Goal: Transaction & Acquisition: Purchase product/service

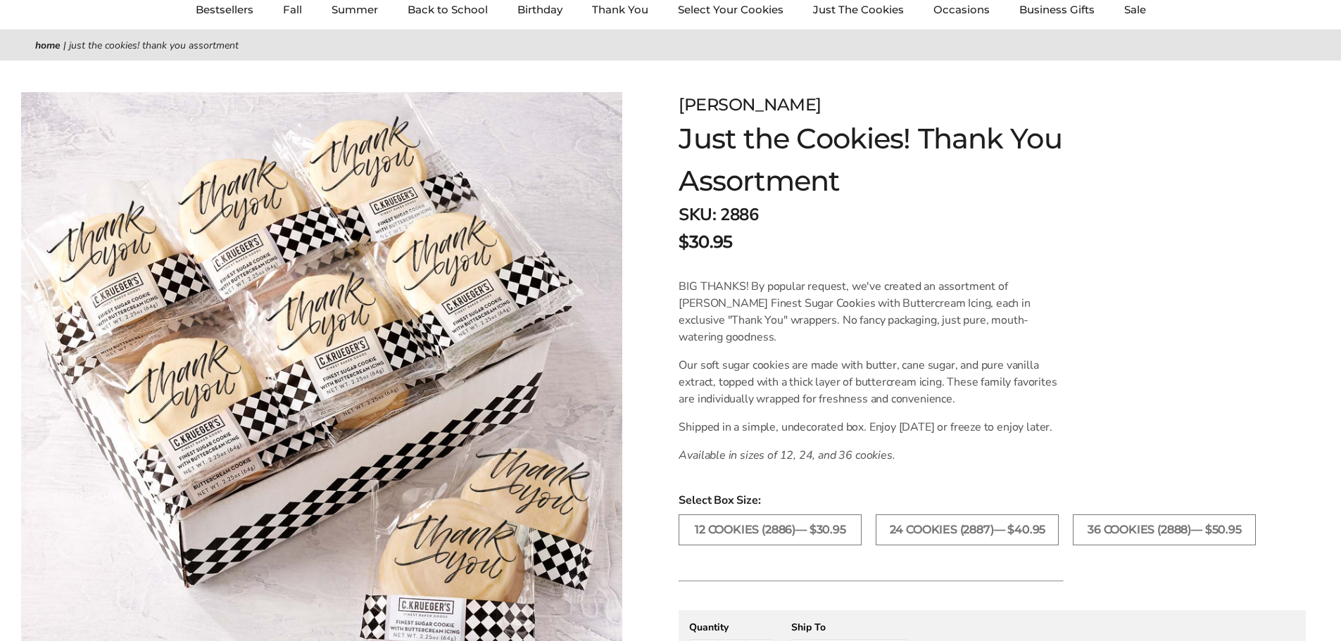
scroll to position [211, 0]
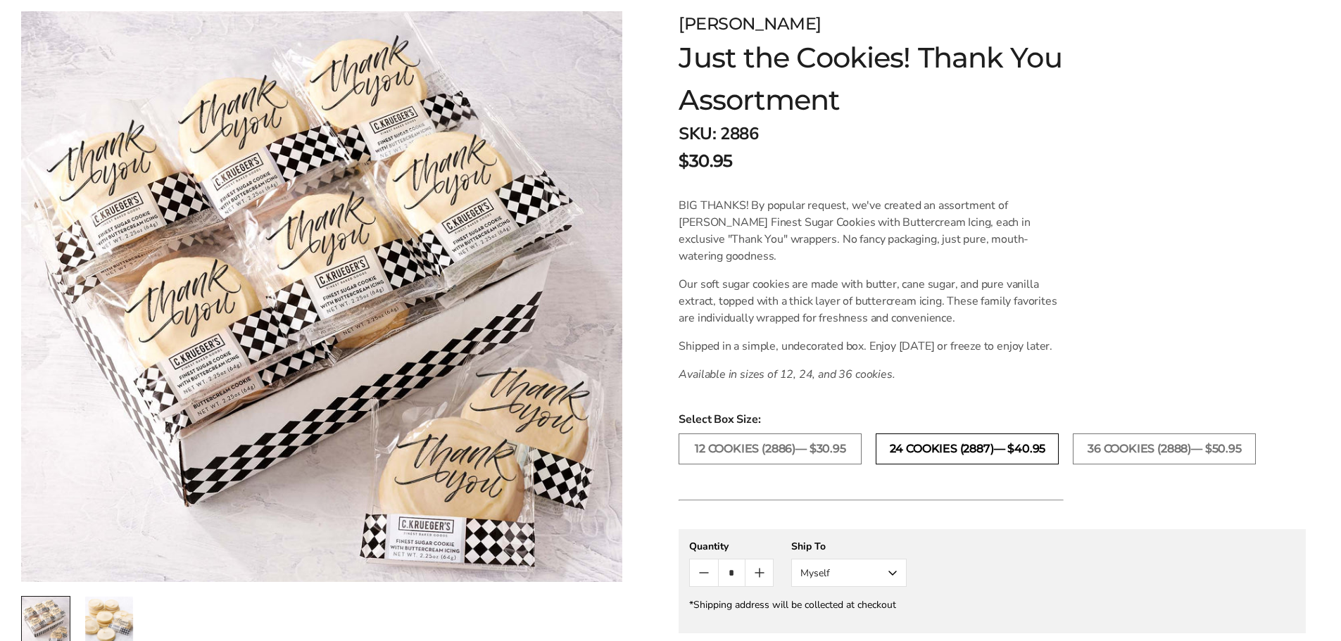
click at [962, 464] on label "24 COOKIES (2887)— $40.95" at bounding box center [966, 448] width 183 height 31
click at [752, 581] on icon "Count plus" at bounding box center [759, 572] width 17 height 17
click at [692, 586] on button "Count minus" at bounding box center [703, 572] width 27 height 27
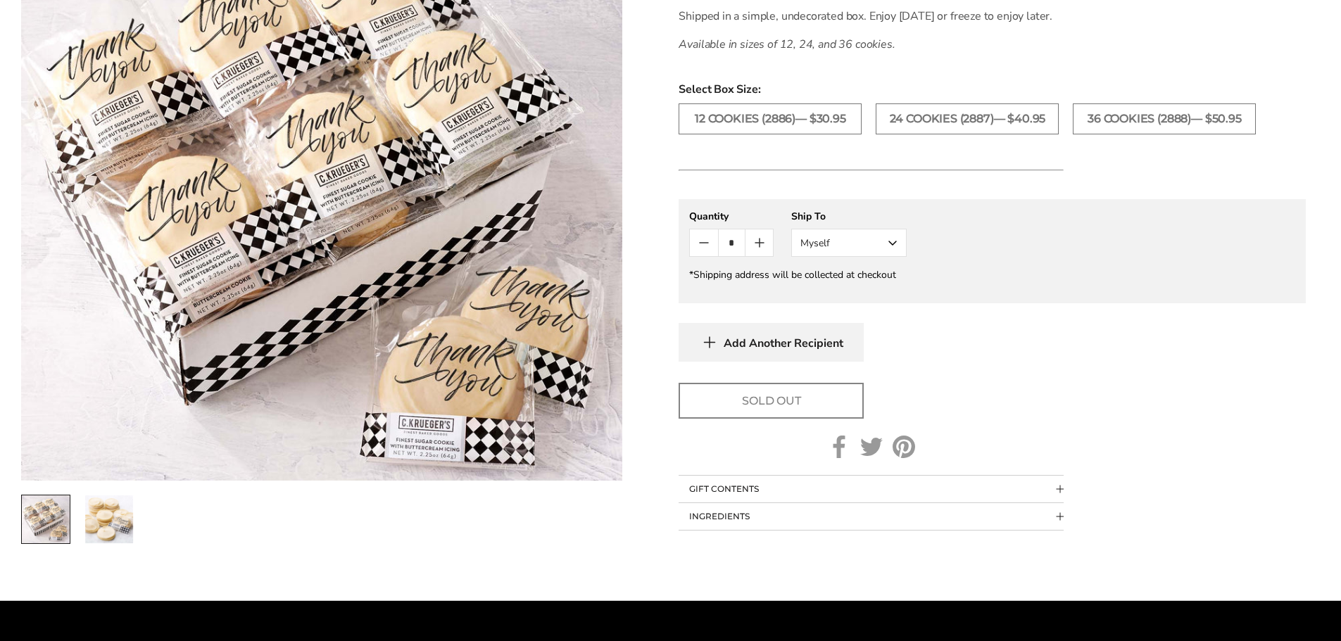
scroll to position [422, 0]
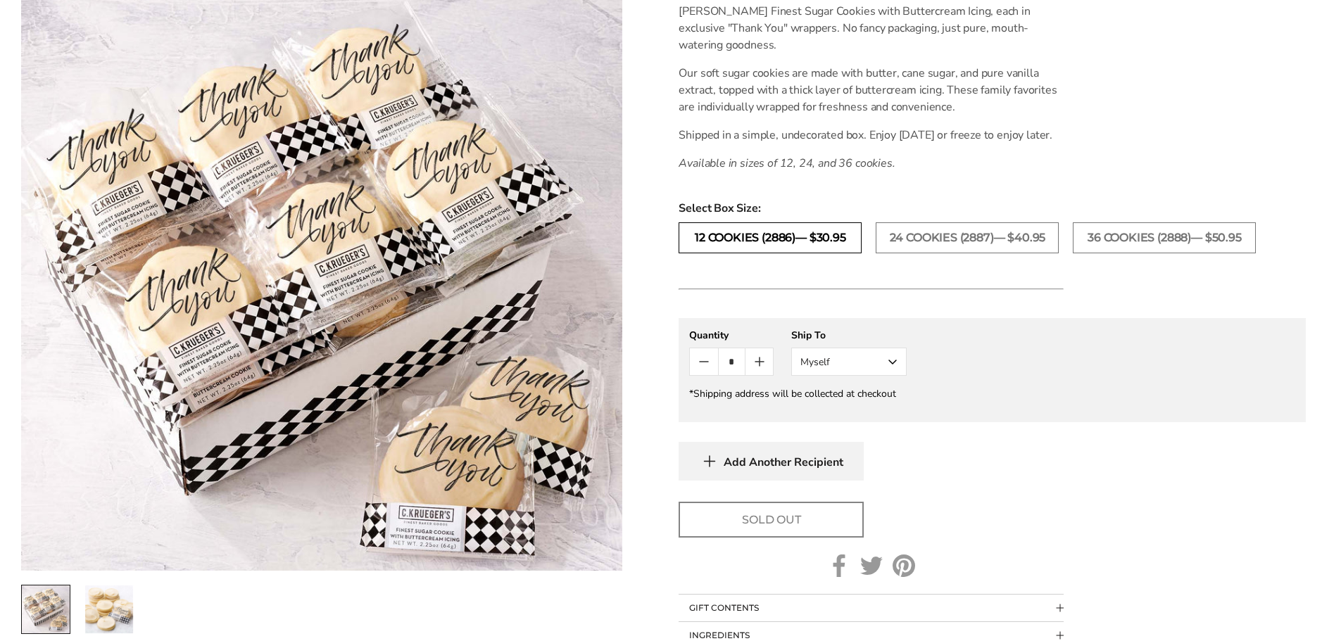
drag, startPoint x: 766, startPoint y: 257, endPoint x: 763, endPoint y: 264, distance: 7.9
click at [766, 253] on label "12 COOKIES (2886)— $30.95" at bounding box center [769, 237] width 183 height 31
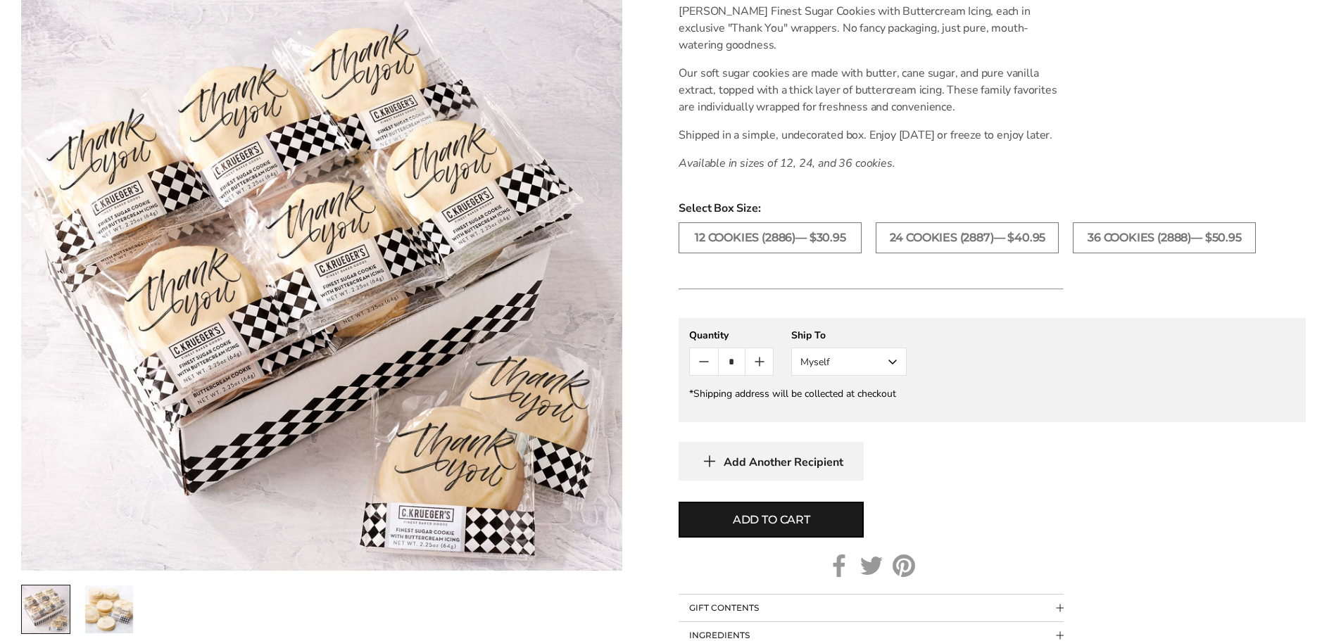
click at [1118, 237] on div "Select Box Size: 12 COOKIES (2886)— $30.95 24 COOKIES (2887)— $40.95 36 COOKIES…" at bounding box center [991, 234] width 627 height 68
click at [1117, 251] on label "36 COOKIES (2888)— $50.95" at bounding box center [1163, 237] width 183 height 31
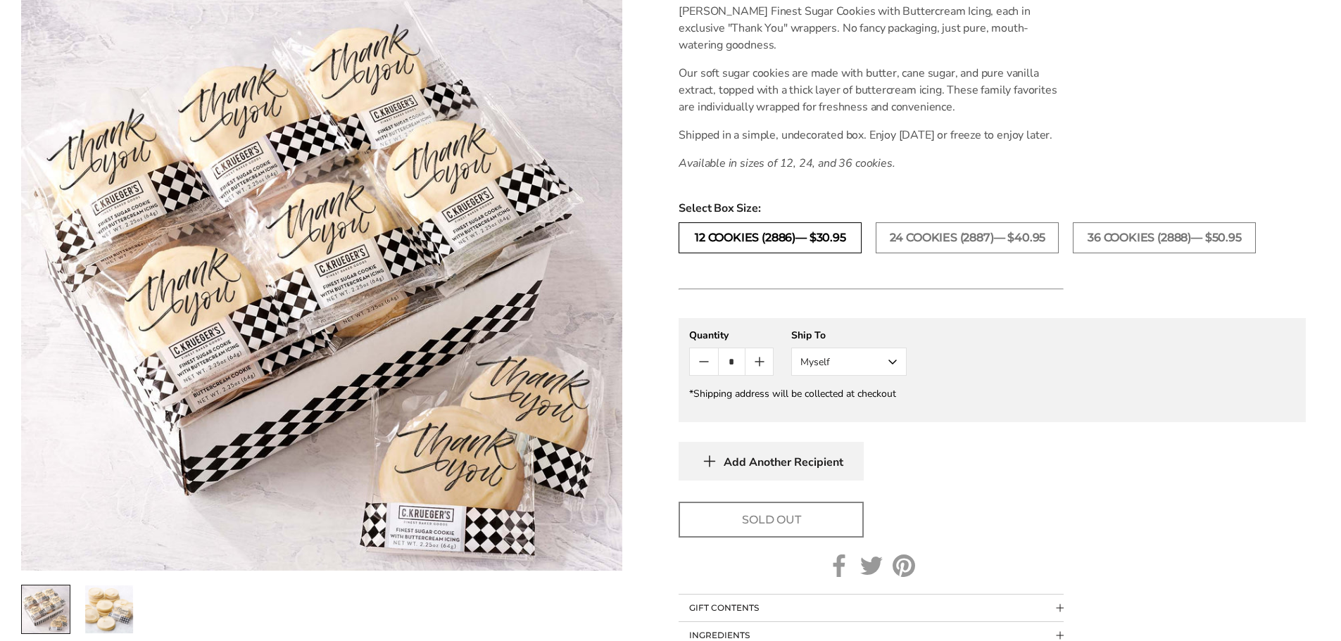
click at [711, 248] on label "12 COOKIES (2886)— $30.95" at bounding box center [769, 237] width 183 height 31
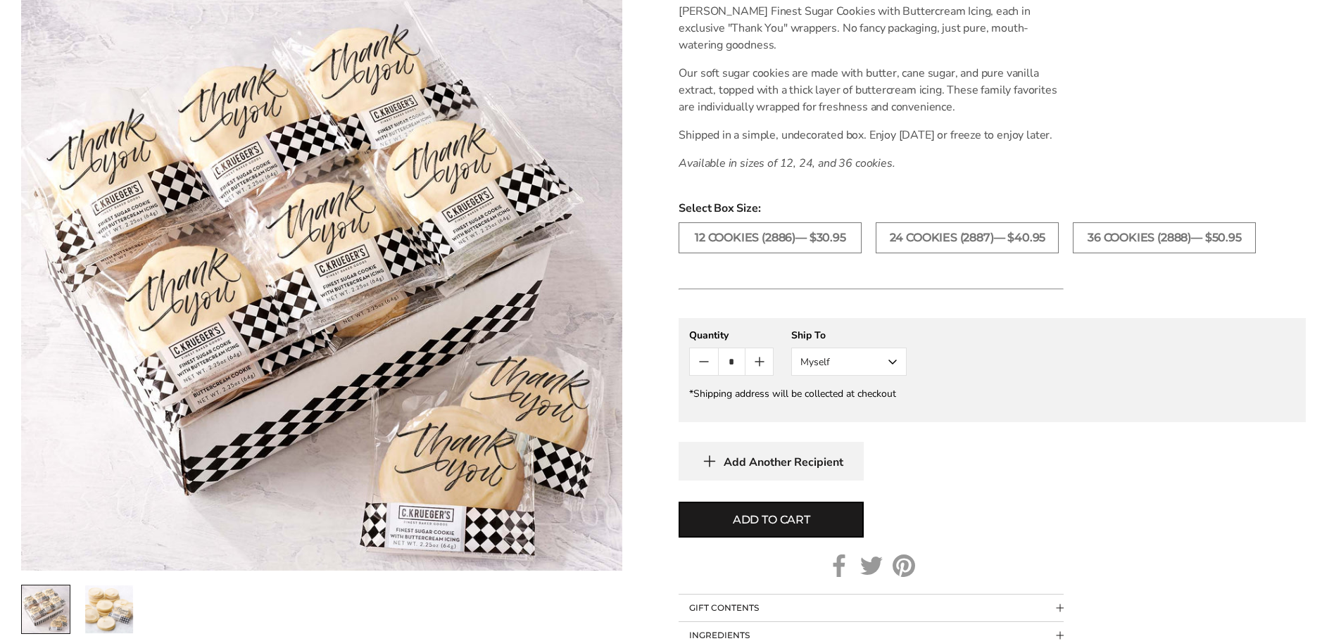
click at [754, 370] on icon "Count plus" at bounding box center [759, 361] width 17 height 17
click at [756, 370] on icon "Count plus" at bounding box center [759, 361] width 17 height 17
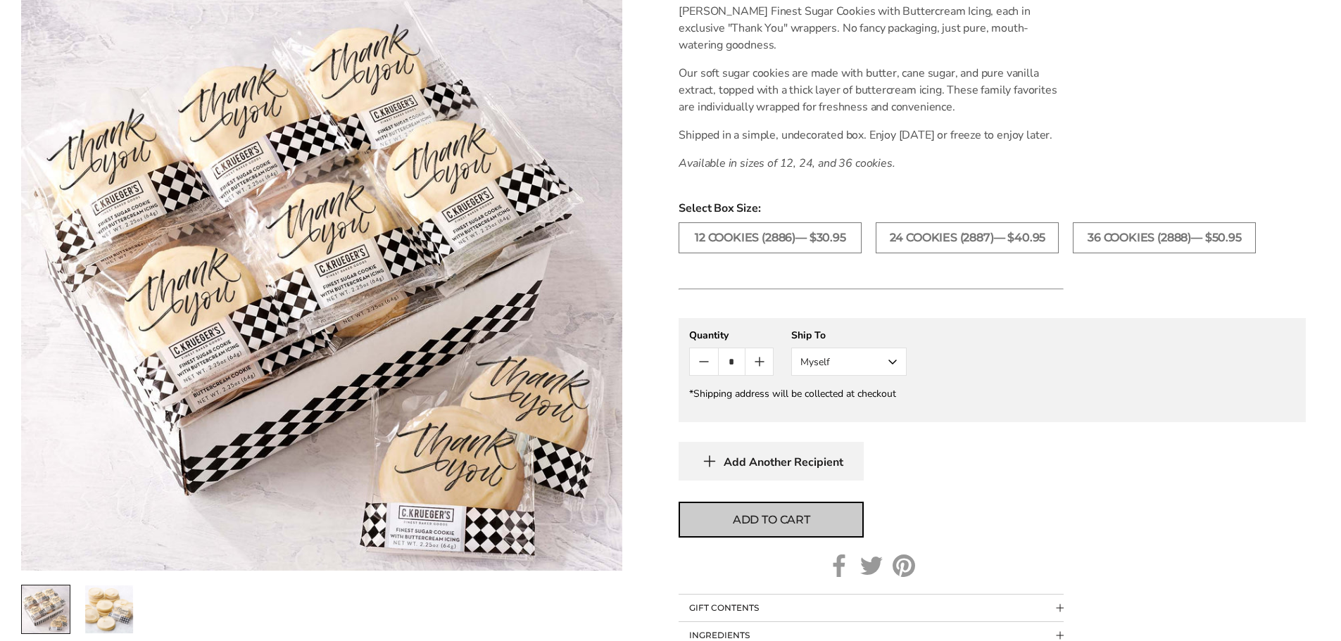
click at [717, 525] on button "Add to cart" at bounding box center [770, 520] width 185 height 36
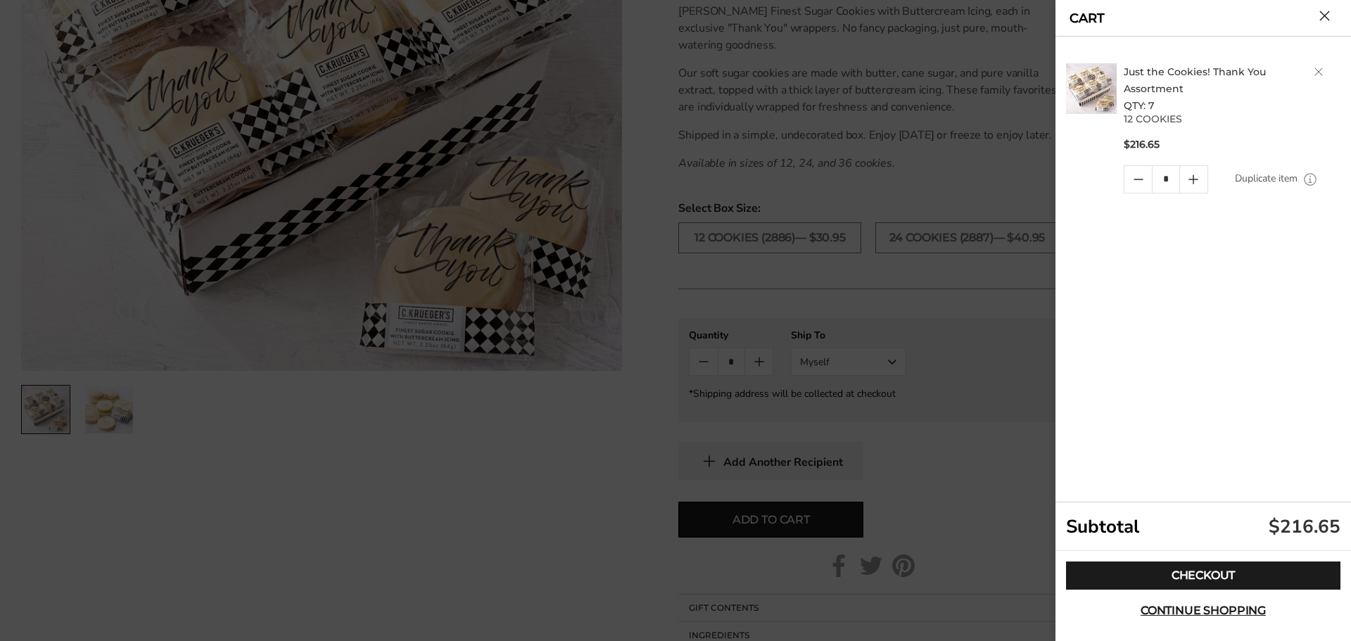
click at [970, 392] on div at bounding box center [675, 320] width 1351 height 641
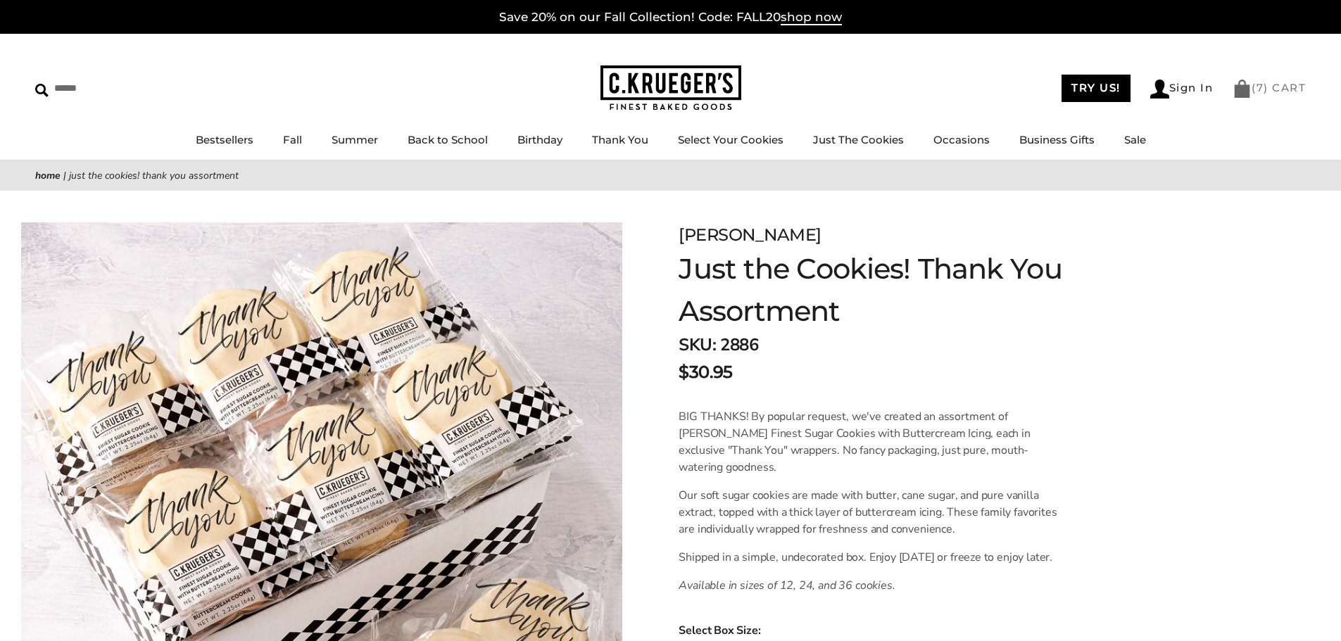
click at [1267, 86] on link "( 7 ) CART" at bounding box center [1268, 87] width 73 height 13
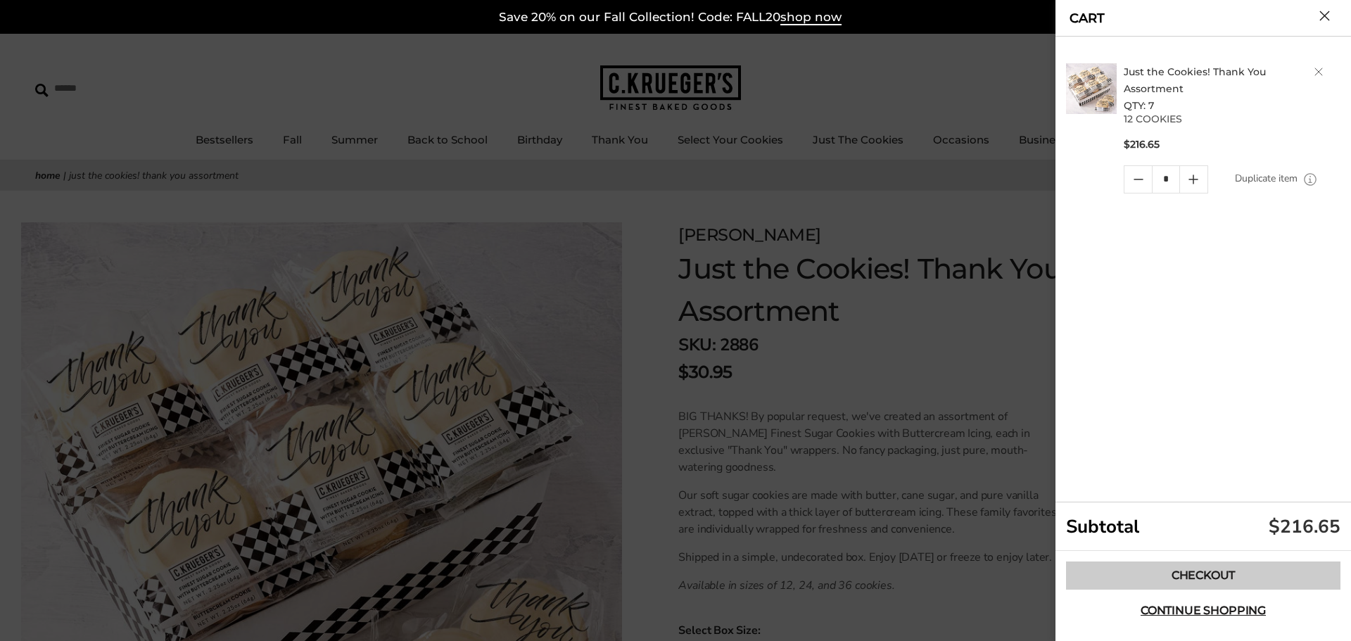
click at [1193, 570] on link "Checkout" at bounding box center [1203, 576] width 274 height 28
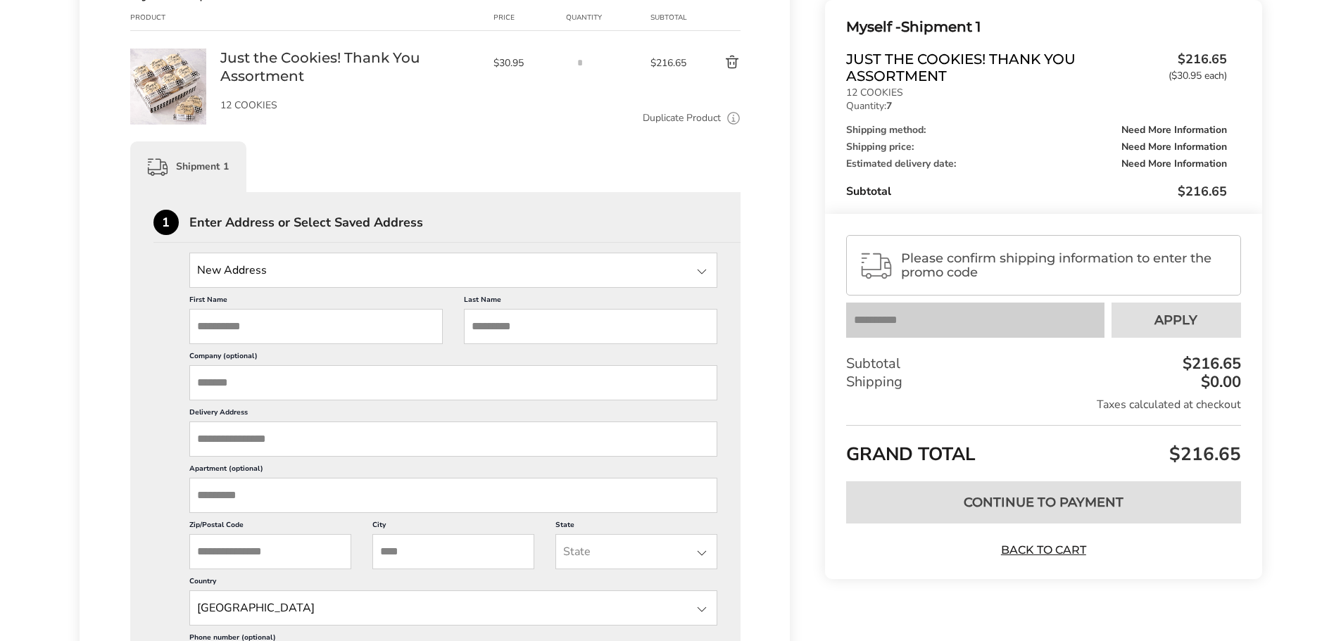
scroll to position [281, 0]
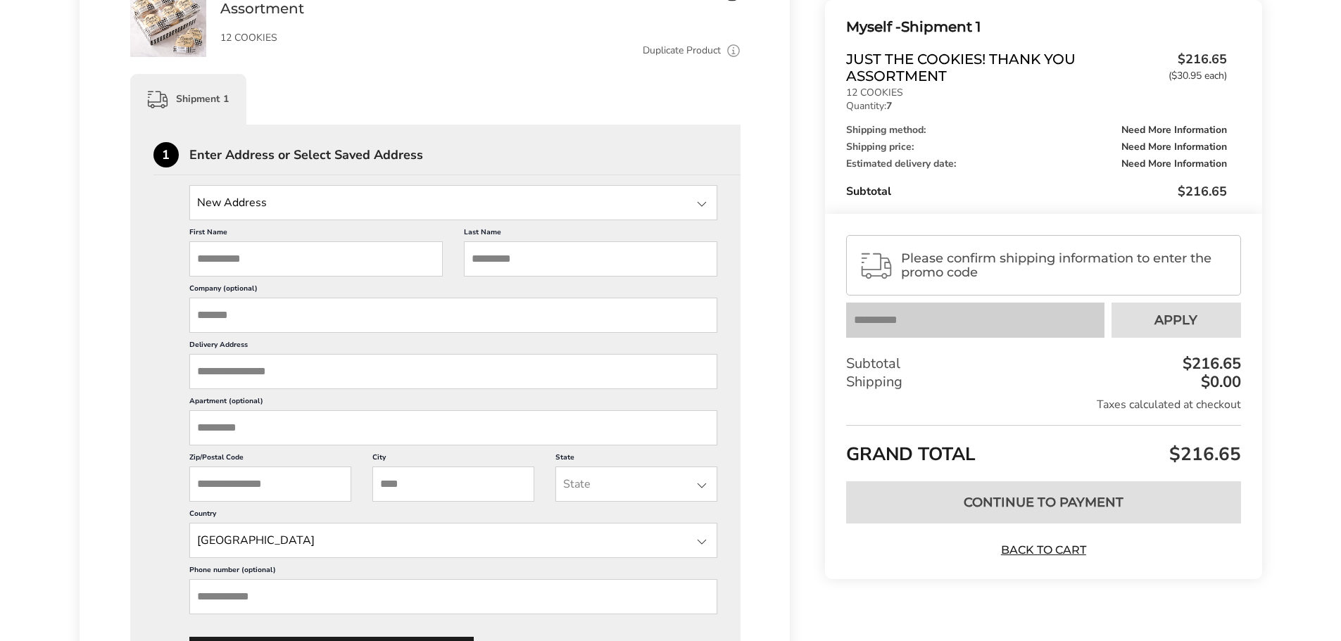
click at [232, 259] on input "First Name" at bounding box center [315, 258] width 253 height 35
type input "*********"
type input "********"
type input "**********"
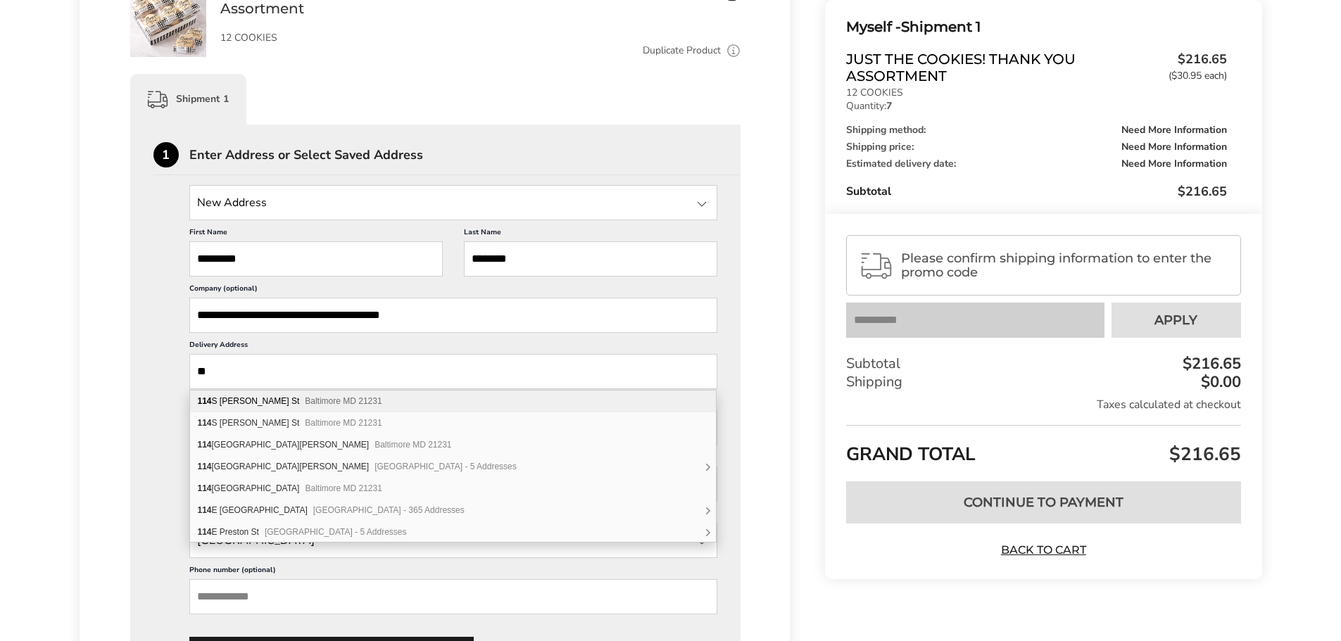
type input "*"
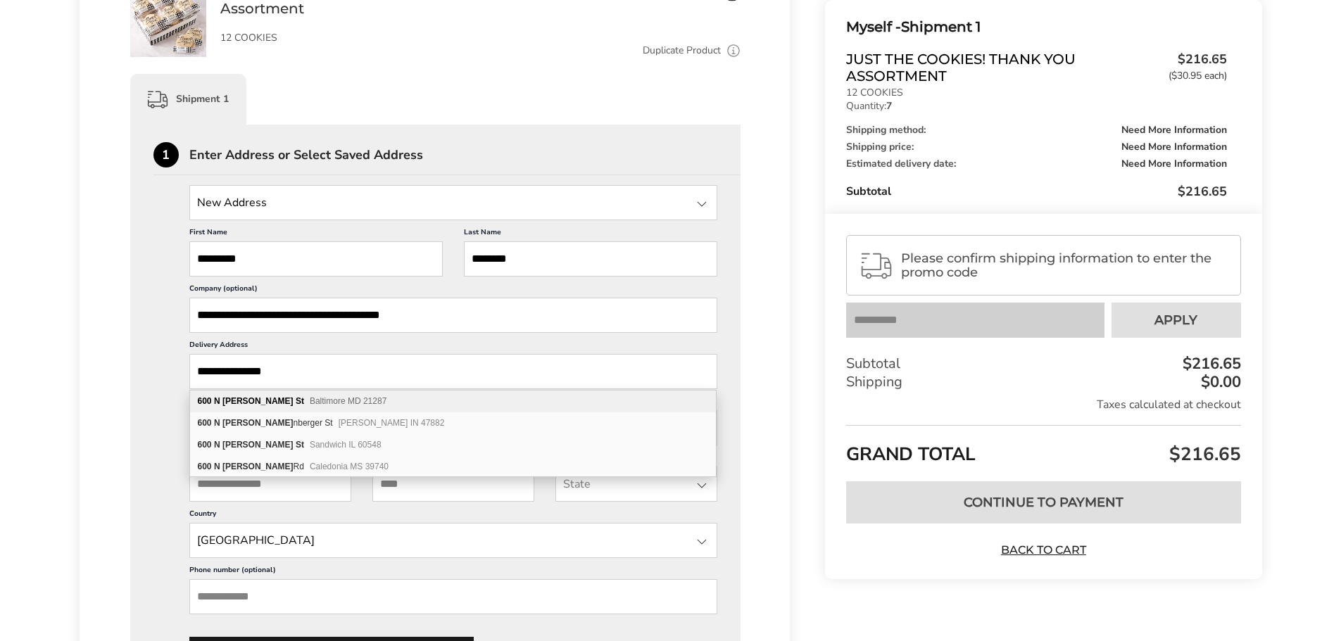
click at [310, 403] on span "Baltimore MD 21287" at bounding box center [348, 401] width 77 height 10
type input "**********"
type input "*********"
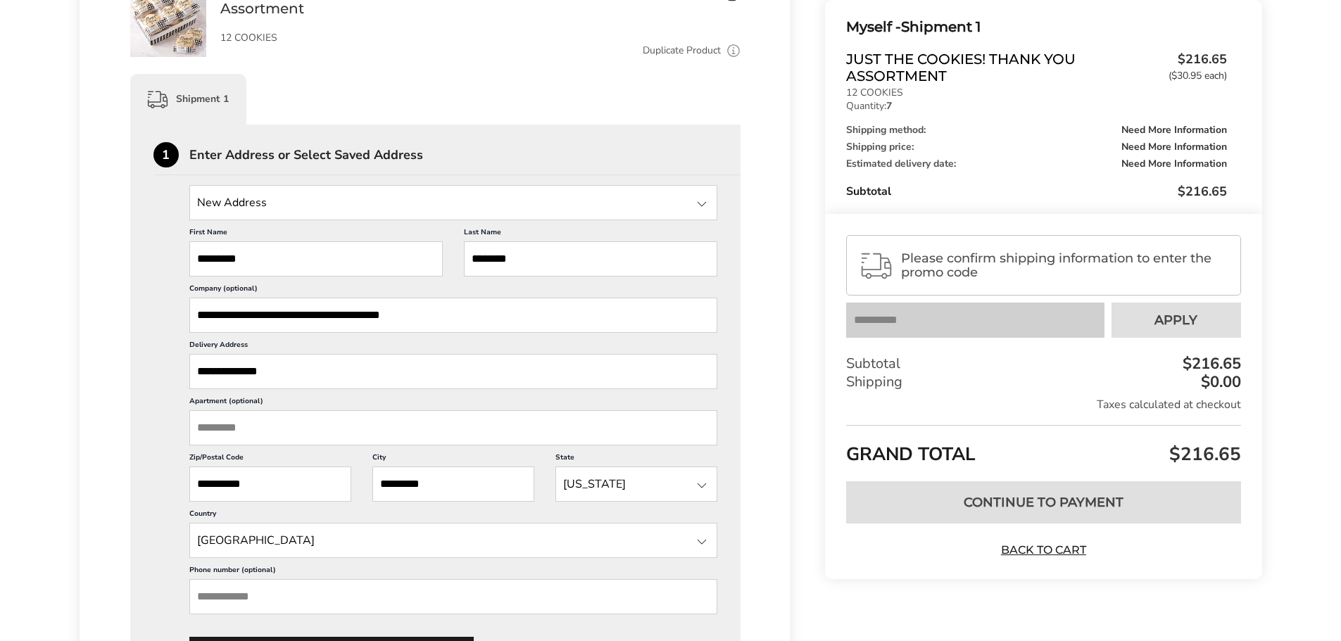
click at [248, 438] on input "Apartment (optional)" at bounding box center [453, 427] width 528 height 35
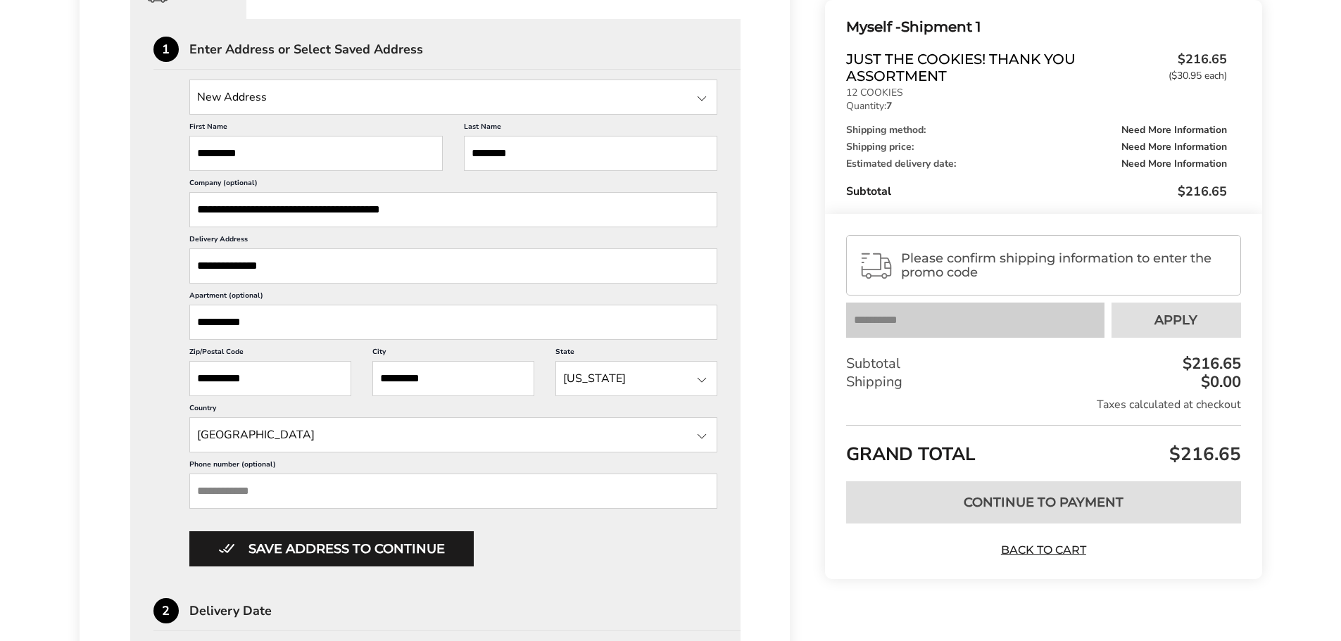
scroll to position [704, 0]
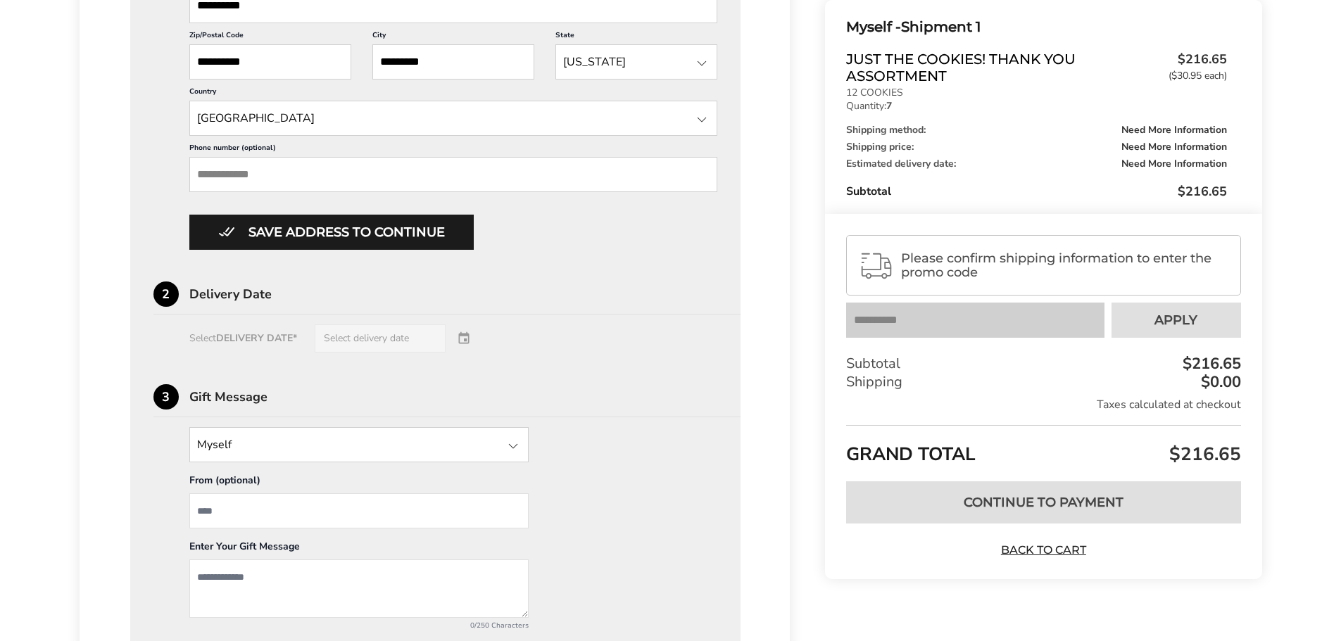
type input "**********"
click at [482, 326] on div "Select DELIVERY DATE* Select delivery date" at bounding box center [435, 338] width 564 height 28
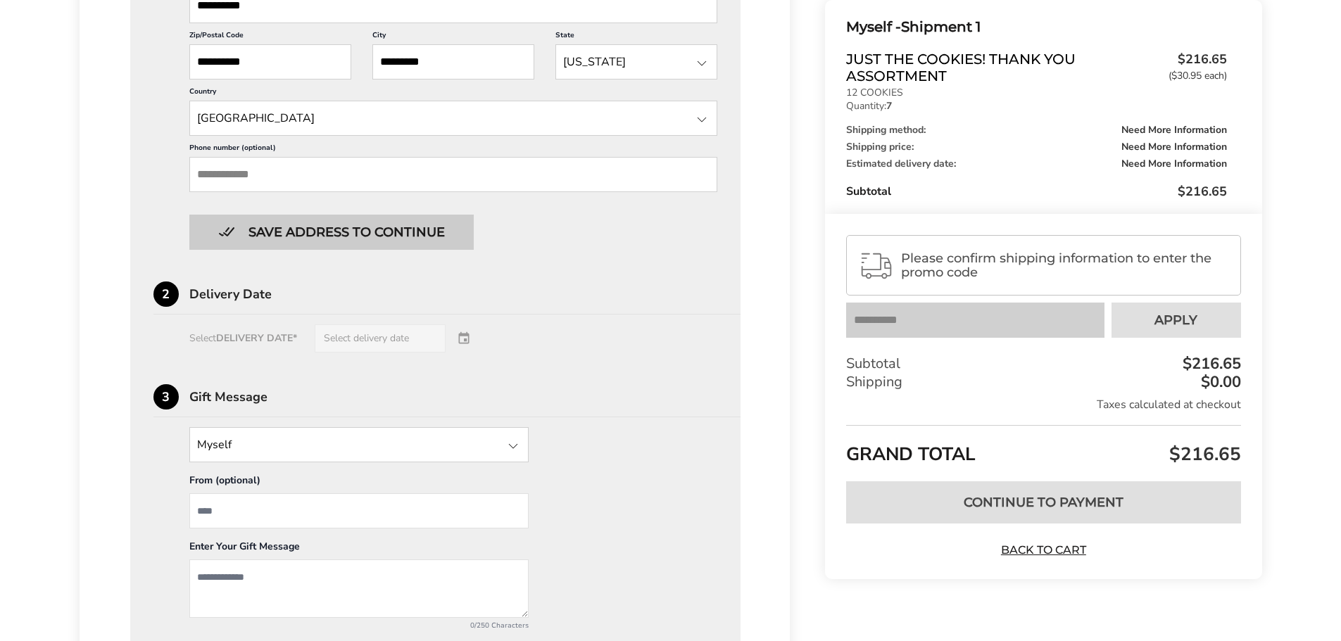
click at [360, 241] on button "Save address to continue" at bounding box center [331, 232] width 284 height 35
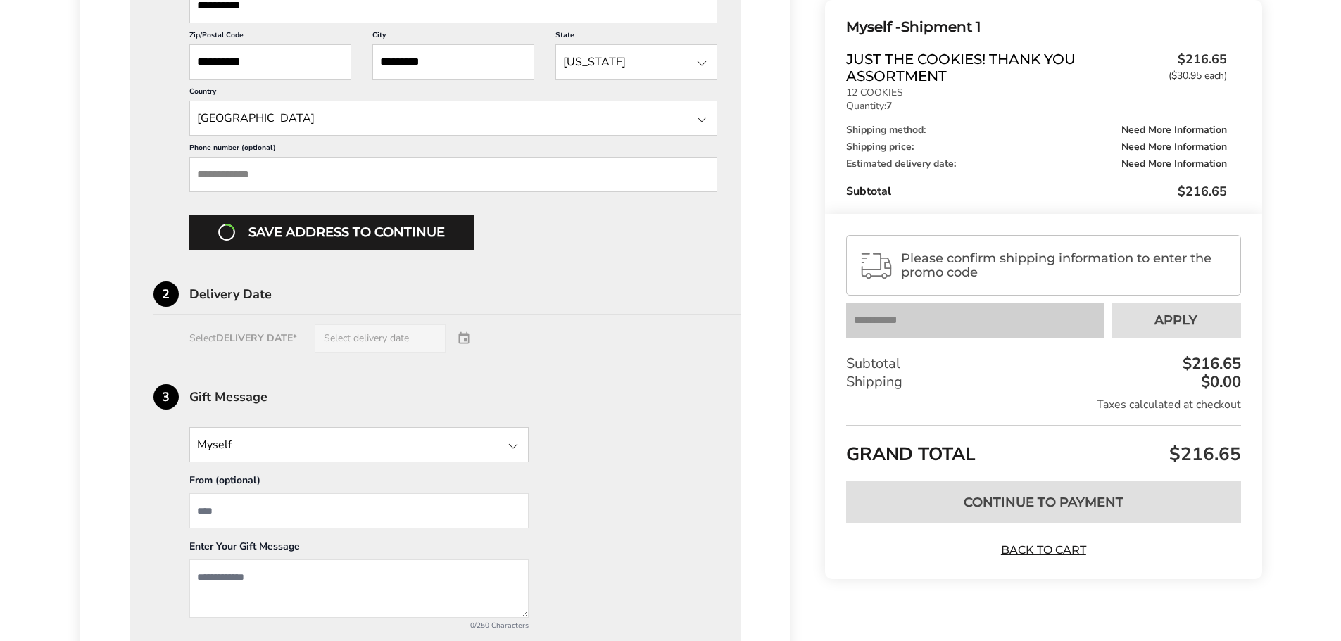
scroll to position [417, 0]
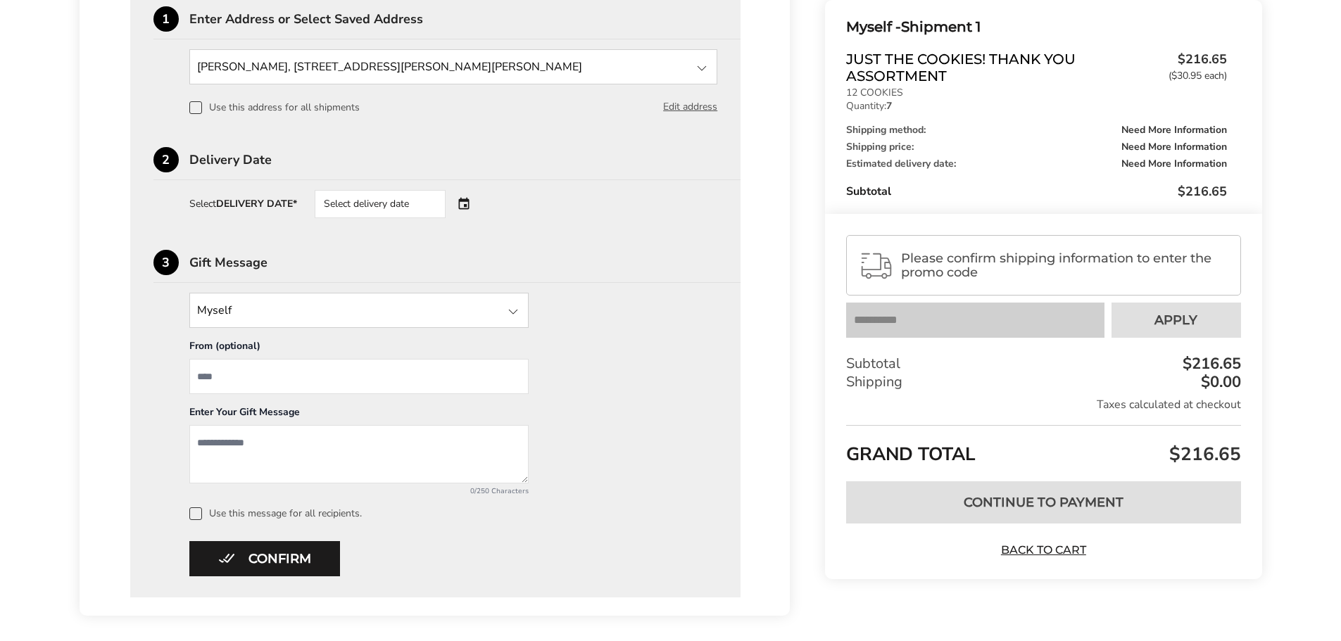
click at [462, 201] on div "Select delivery date" at bounding box center [400, 204] width 170 height 28
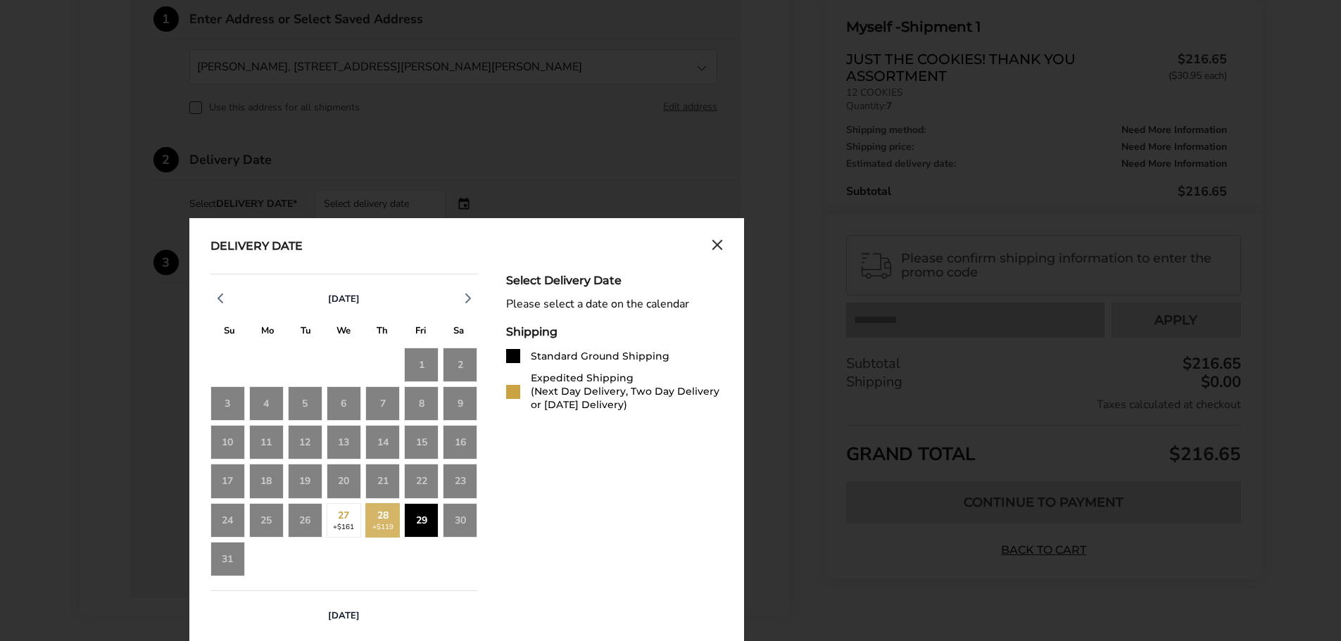
click at [419, 524] on div "29" at bounding box center [421, 520] width 34 height 34
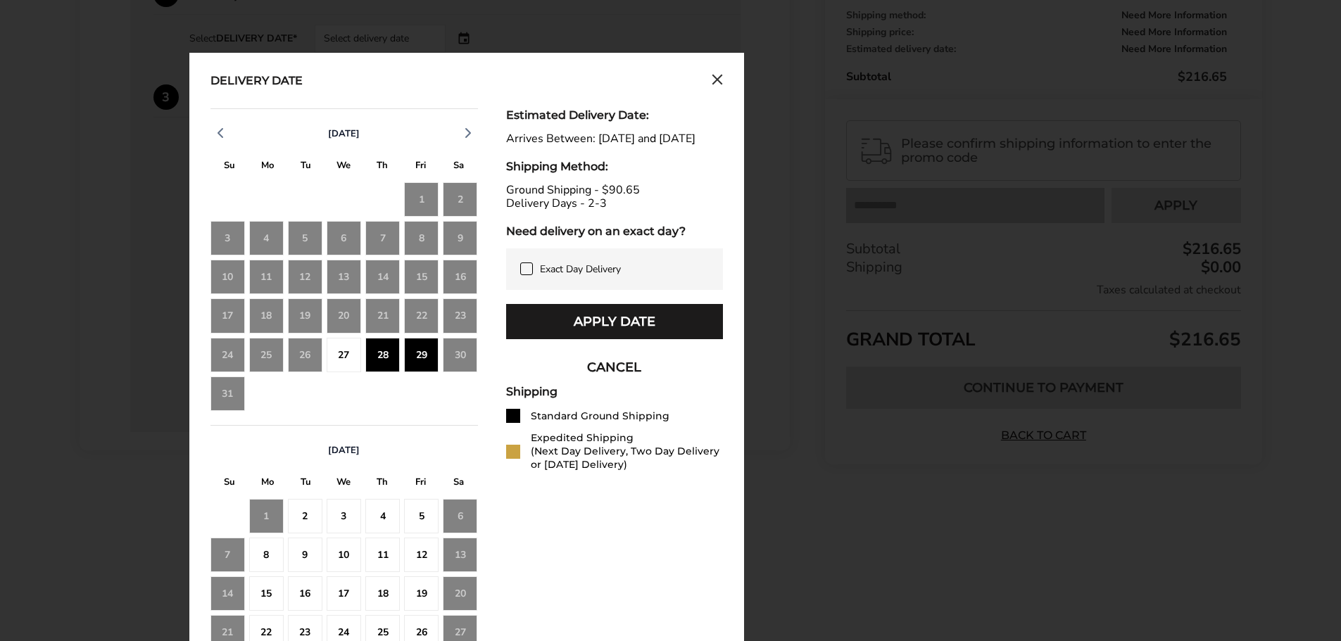
scroll to position [628, 0]
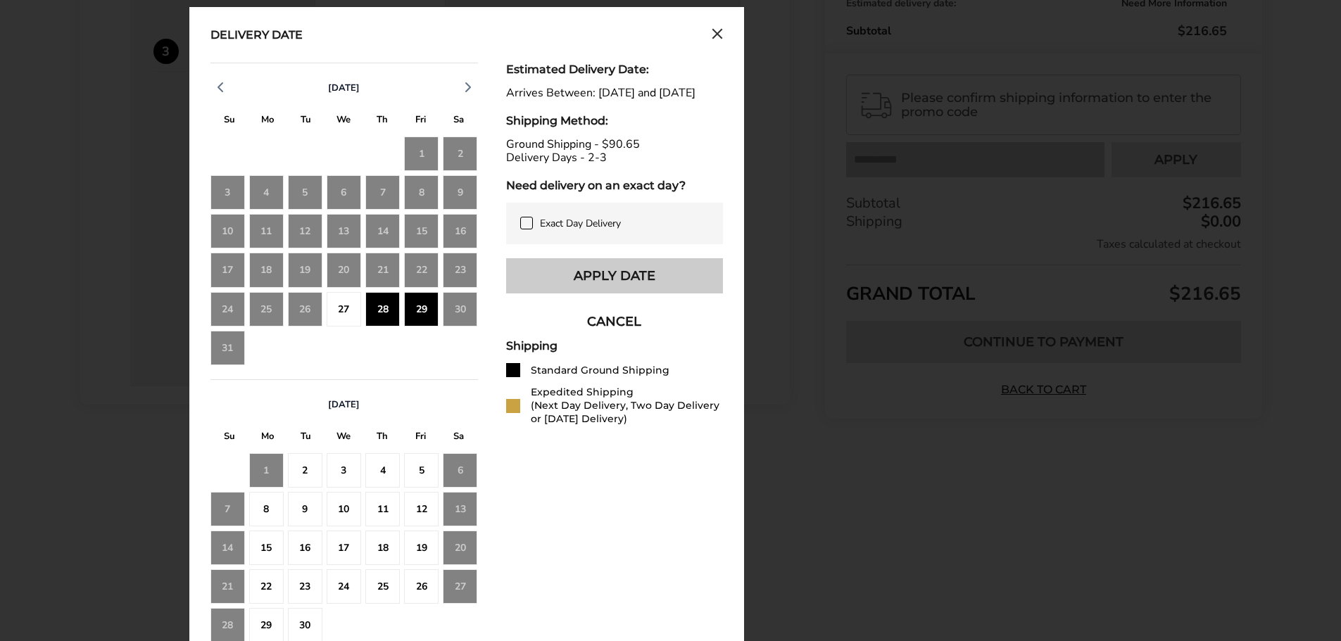
click at [552, 290] on button "Apply Date" at bounding box center [614, 275] width 217 height 35
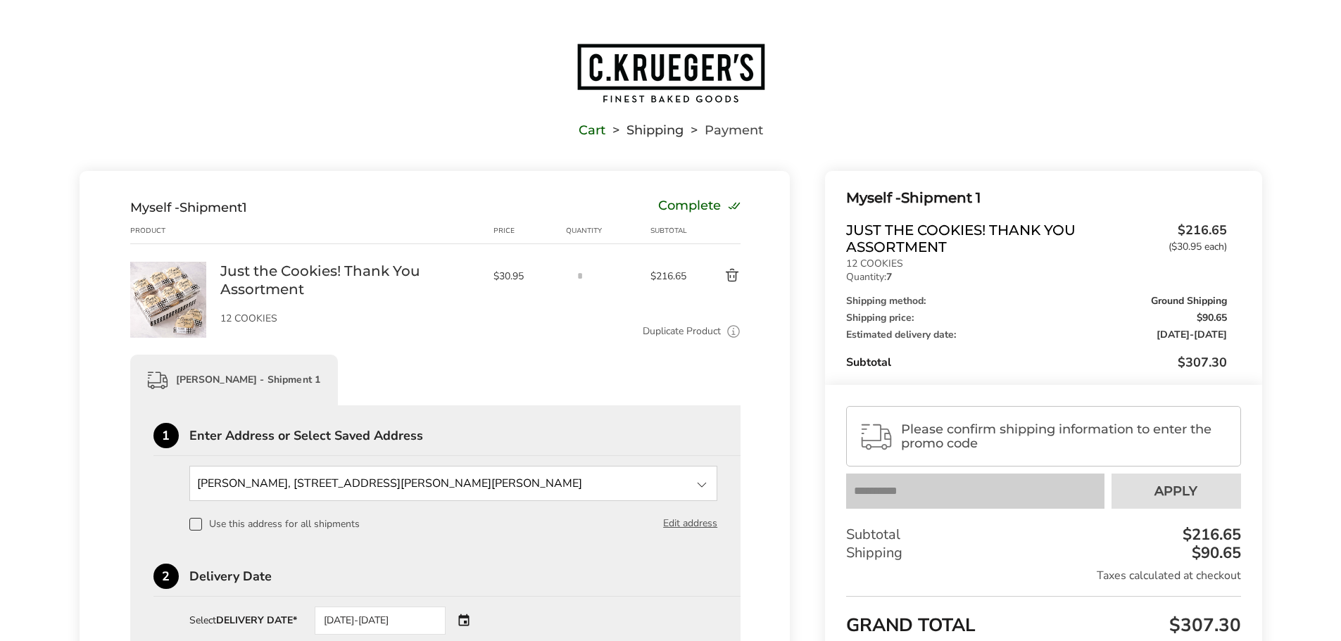
scroll to position [0, 0]
